Goal: Task Accomplishment & Management: Manage account settings

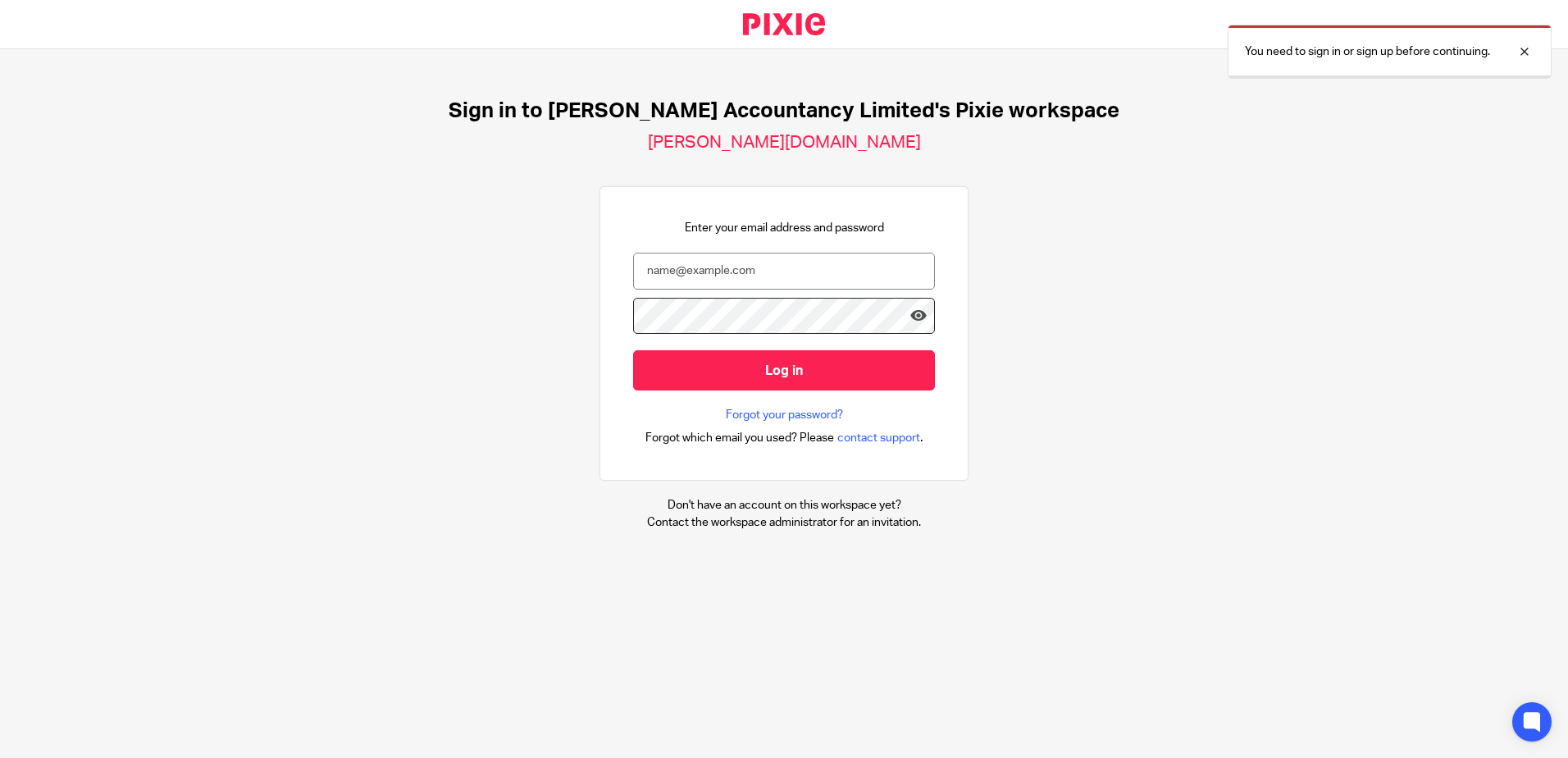
click at [661, 270] on input "email" at bounding box center [784, 271] width 301 height 37
type input "hannah@chatfieldaccountancy.co.uk"
click at [633, 351] on input "Log in" at bounding box center [784, 371] width 301 height 40
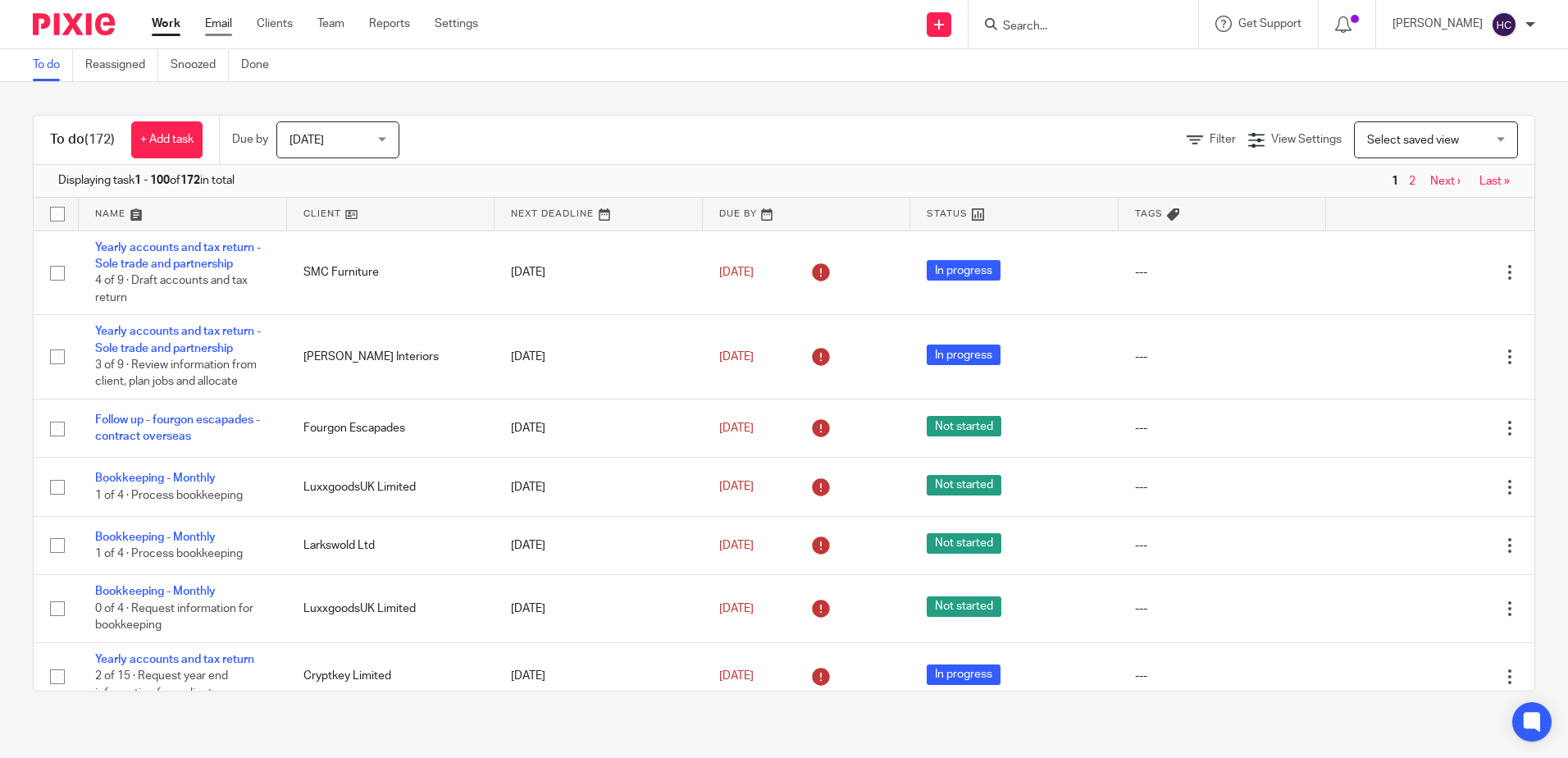
click at [211, 18] on link "Email" at bounding box center [218, 24] width 27 height 16
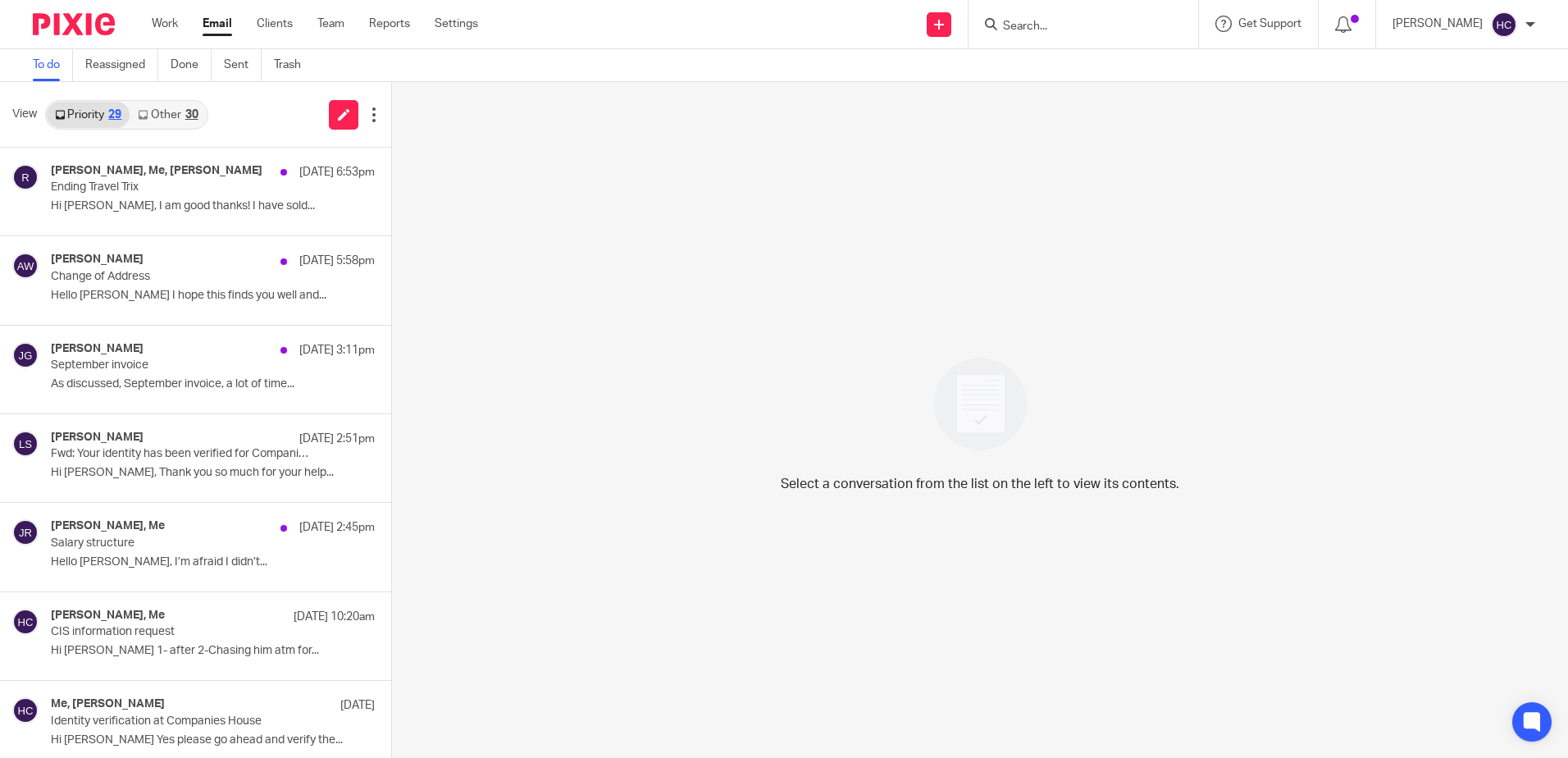
click at [179, 118] on link "Other 30" at bounding box center [168, 115] width 76 height 26
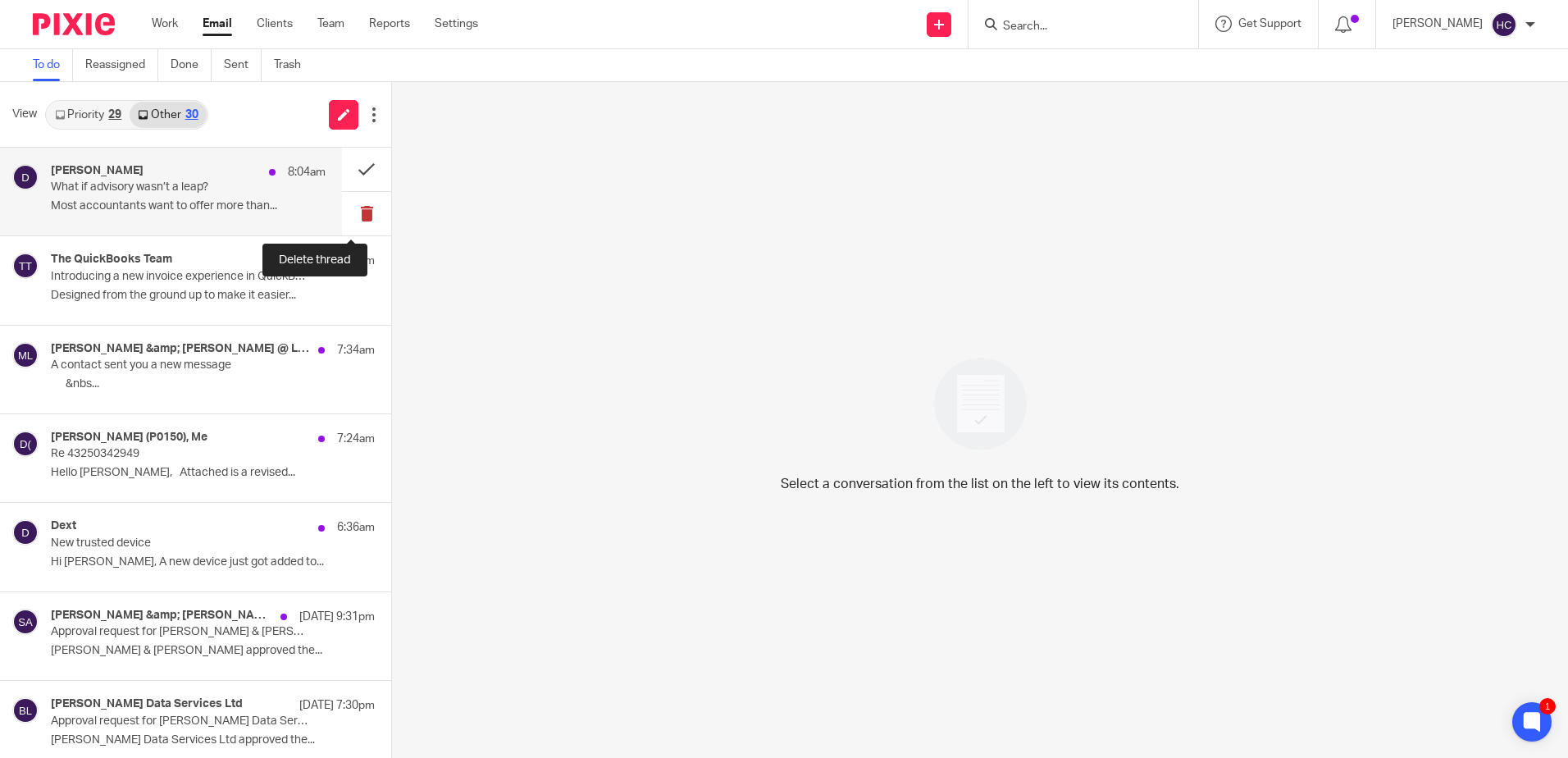
click at [352, 205] on button at bounding box center [366, 214] width 49 height 44
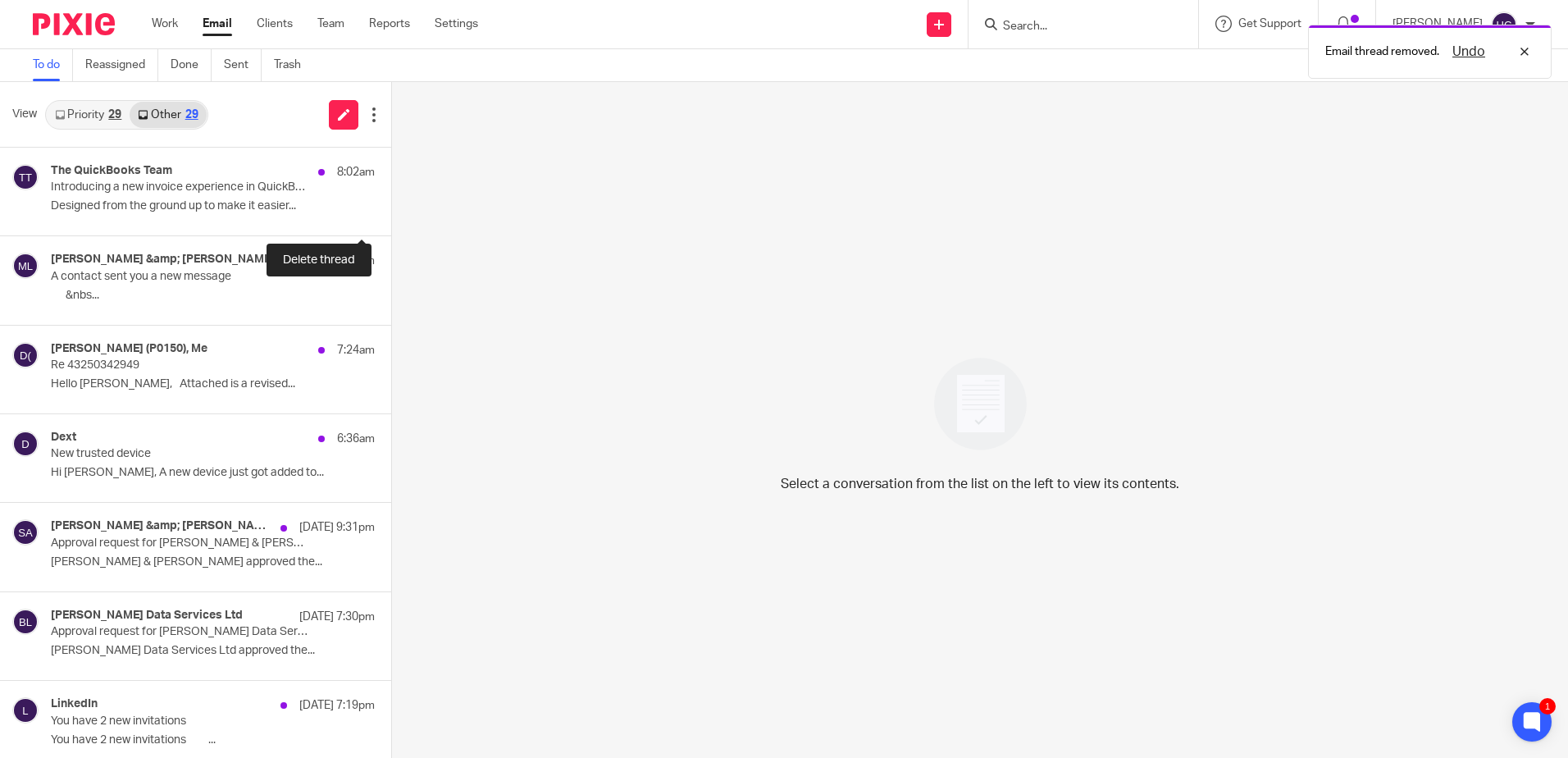
click at [391, 205] on button at bounding box center [397, 214] width 13 height 44
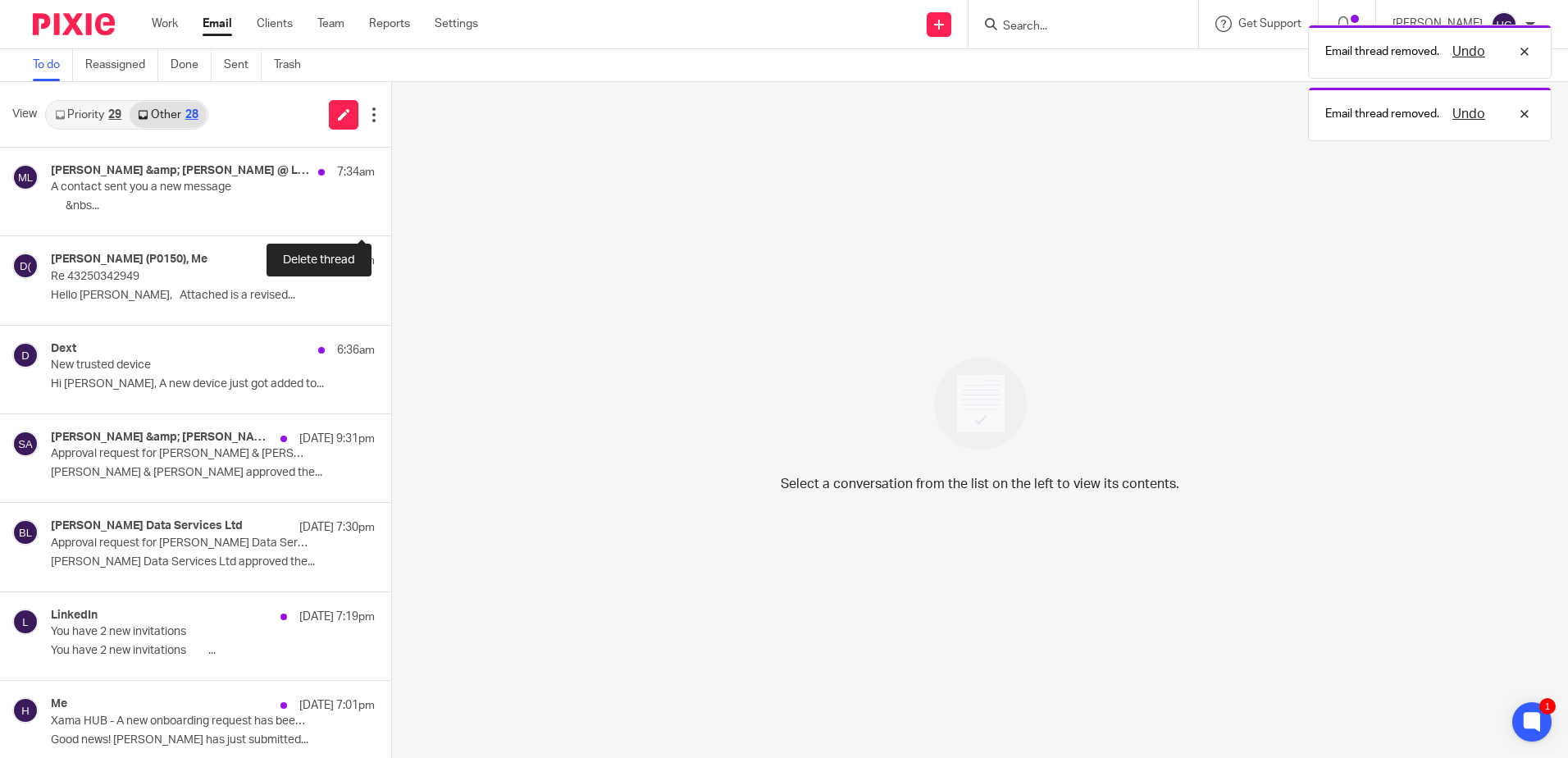
click at [391, 205] on button at bounding box center [397, 214] width 13 height 44
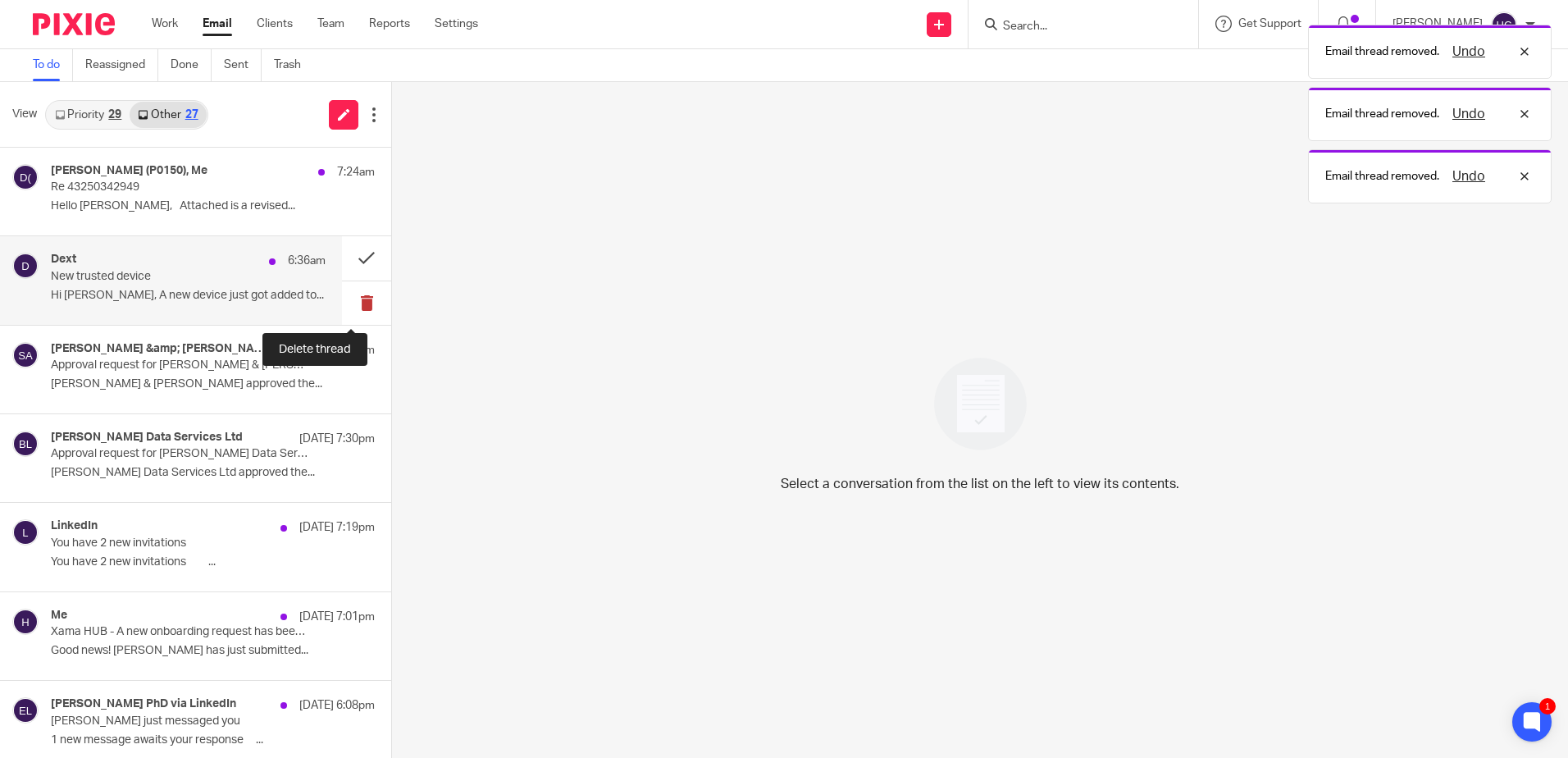
click at [353, 309] on button at bounding box center [366, 304] width 49 height 44
